Goal: Use online tool/utility: Utilize a website feature to perform a specific function

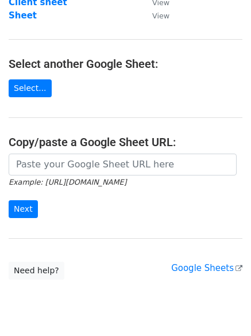
scroll to position [151, 0]
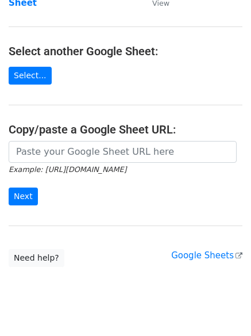
click at [59, 164] on icon "Example: [URL][DOMAIN_NAME]" at bounding box center [68, 169] width 118 height 10
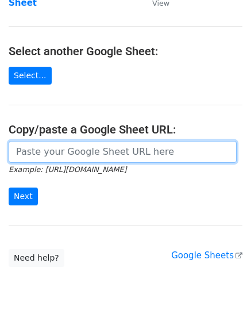
click at [59, 151] on input "url" at bounding box center [123, 152] width 228 height 22
paste input "[EMAIL_ADDRESS][DOMAIN_NAME]"
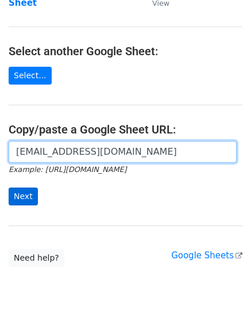
type input "[EMAIL_ADDRESS][DOMAIN_NAME]"
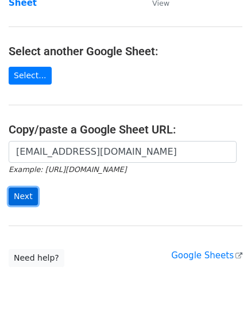
click at [32, 190] on input "Next" at bounding box center [23, 197] width 29 height 18
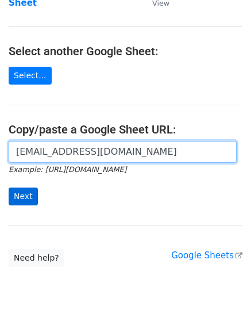
scroll to position [0, 136]
click at [32, 152] on input "[EMAIL_ADDRESS][DOMAIN_NAME]" at bounding box center [123, 152] width 228 height 22
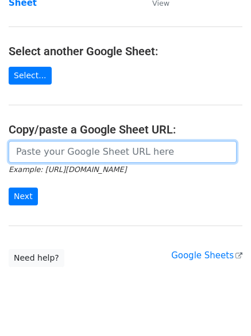
scroll to position [0, 0]
paste input "[URL][DOMAIN_NAME]"
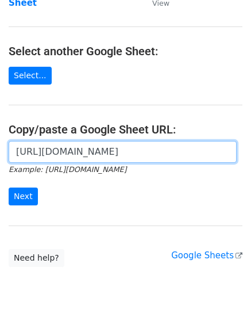
scroll to position [0, 264]
type input "[URL][DOMAIN_NAME]"
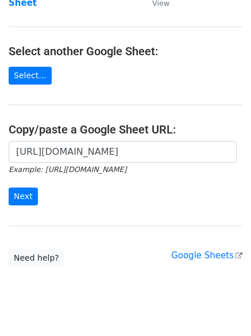
click at [12, 205] on div "[URL][DOMAIN_NAME] Example: [URL][DOMAIN_NAME] Next" at bounding box center [125, 179] width 251 height 76
click at [18, 196] on input "Next" at bounding box center [23, 197] width 29 height 18
